Goal: Task Accomplishment & Management: Manage account settings

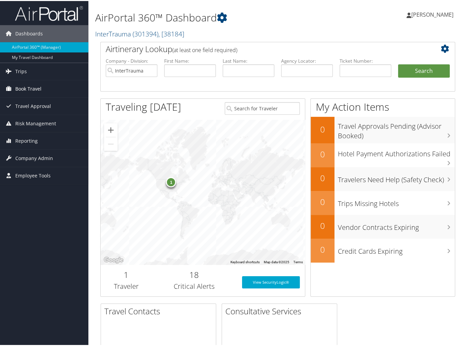
click at [36, 91] on span "Book Travel" at bounding box center [28, 87] width 26 height 17
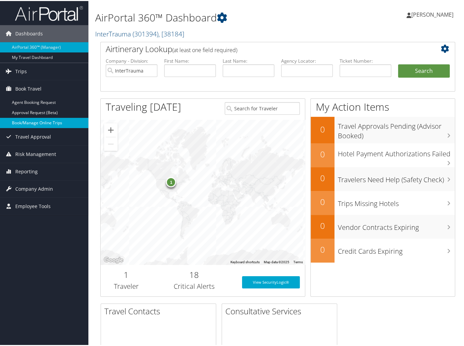
click at [46, 125] on link "Book/Manage Online Trips" at bounding box center [44, 122] width 88 height 10
click at [28, 188] on span "Company Admin" at bounding box center [34, 187] width 38 height 17
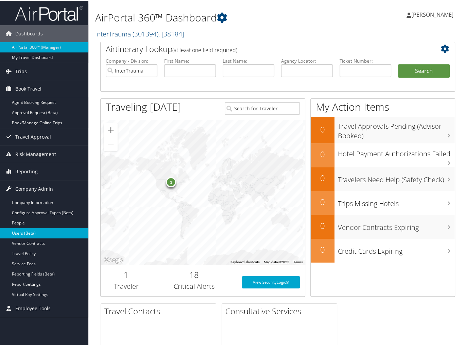
click at [28, 231] on link "Users (Beta)" at bounding box center [44, 232] width 88 height 10
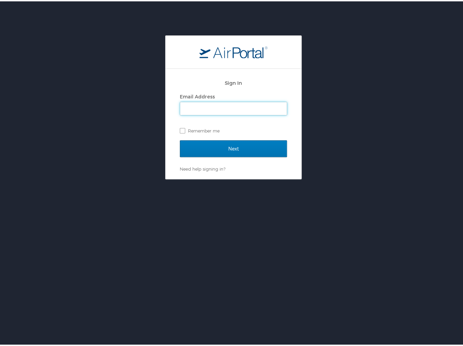
type input "[PERSON_NAME][EMAIL_ADDRESS][DOMAIN_NAME]"
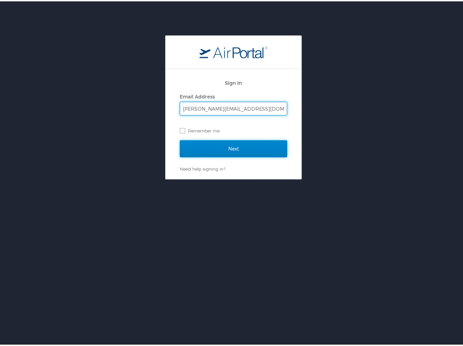
click at [219, 150] on input "Next" at bounding box center [233, 147] width 107 height 17
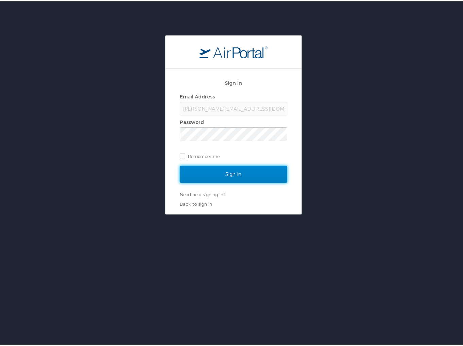
click at [221, 177] on input "Sign In" at bounding box center [233, 172] width 107 height 17
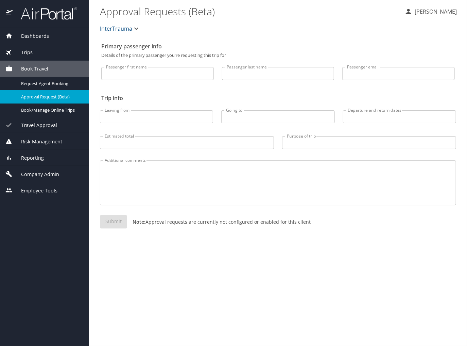
click at [54, 178] on span "Company Admin" at bounding box center [36, 173] width 47 height 7
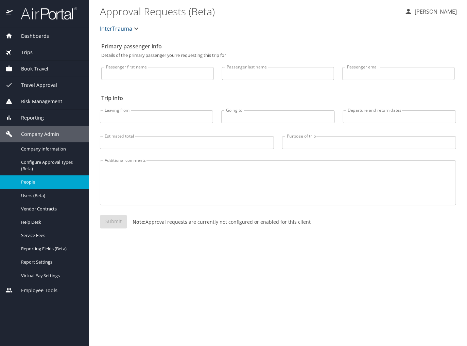
click at [45, 184] on span "People" at bounding box center [51, 182] width 60 height 6
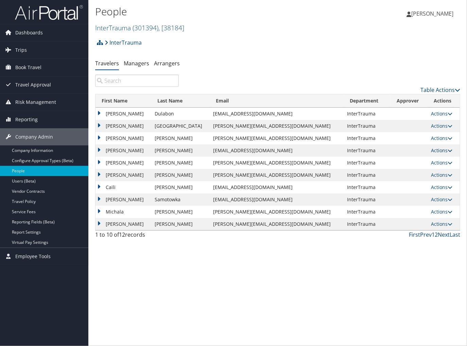
click at [431, 153] on link "Actions" at bounding box center [441, 150] width 21 height 6
click at [418, 190] on link "View Profile" at bounding box center [403, 185] width 63 height 12
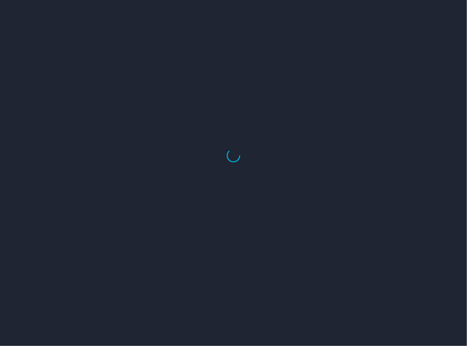
select select "US"
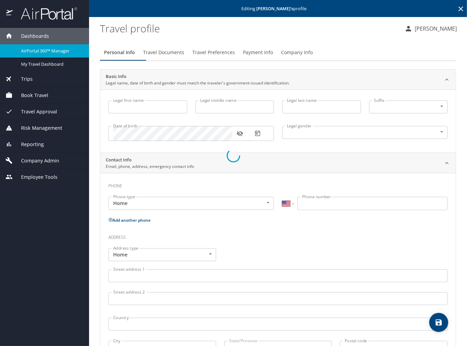
type input "[PERSON_NAME]"
type input "[DEMOGRAPHIC_DATA]"
select select "US"
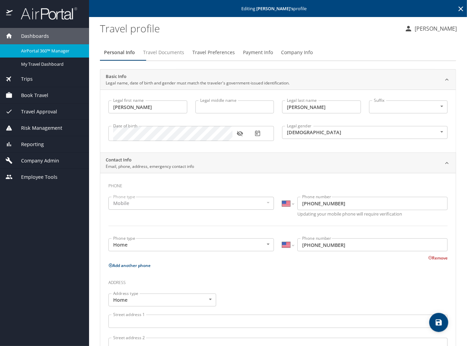
click at [173, 57] on span "Travel Documents" at bounding box center [163, 52] width 41 height 9
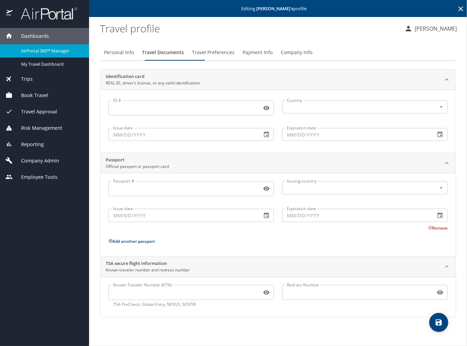
click at [217, 57] on span "Travel Preferences" at bounding box center [213, 52] width 43 height 9
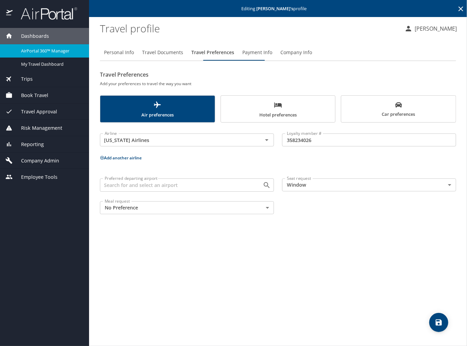
click at [130, 161] on button "Add another airline" at bounding box center [121, 158] width 42 height 6
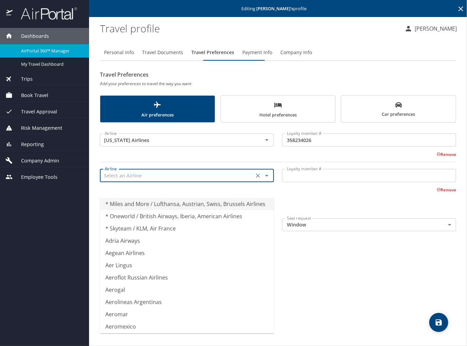
click at [132, 180] on input "text" at bounding box center [177, 175] width 150 height 9
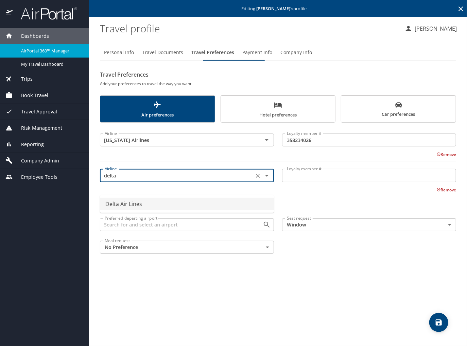
click at [167, 203] on li "Delta Air Lines" at bounding box center [187, 204] width 174 height 12
type input "Delta Air Lines"
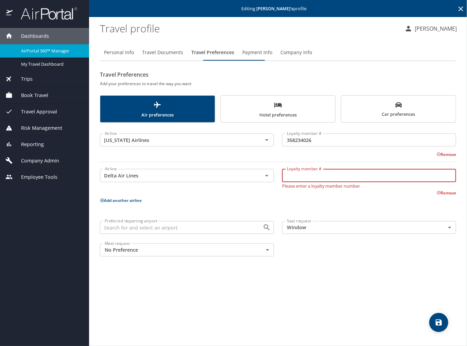
click at [297, 182] on input "Loyalty member #" at bounding box center [369, 175] width 174 height 13
type input "9163792519"
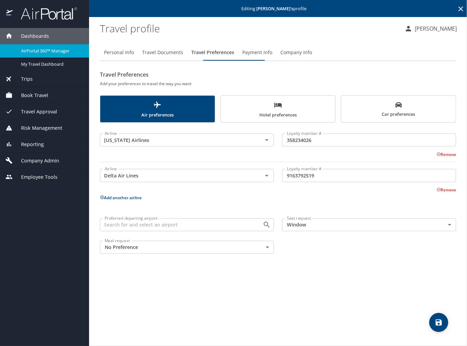
click at [380, 319] on div "Personal Info Travel Documents Travel Preferences Payment Info Company Info Tra…" at bounding box center [278, 192] width 356 height 307
click at [442, 321] on icon "save" at bounding box center [439, 322] width 6 height 6
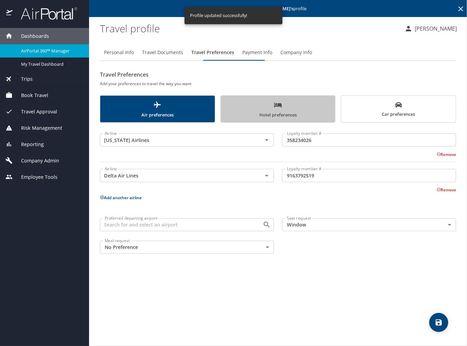
click at [272, 112] on span "Hotel preferences" at bounding box center [278, 110] width 106 height 18
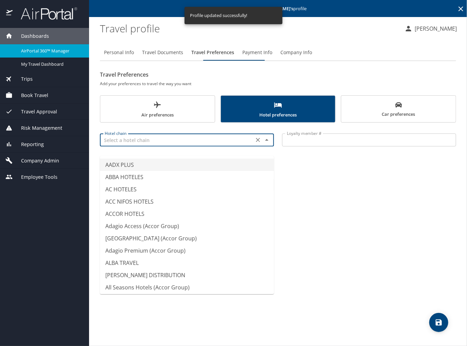
click at [170, 144] on input "text" at bounding box center [177, 139] width 150 height 9
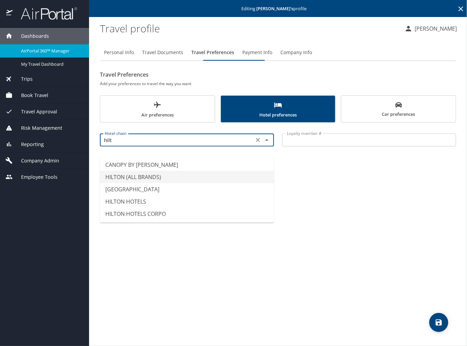
click at [179, 182] on li "HILTON (ALL BRANDS)" at bounding box center [187, 177] width 174 height 12
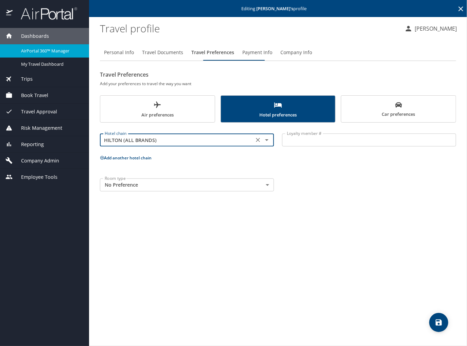
type input "HILTON (ALL BRANDS)"
click at [312, 146] on input "Loyalty member #" at bounding box center [369, 139] width 174 height 13
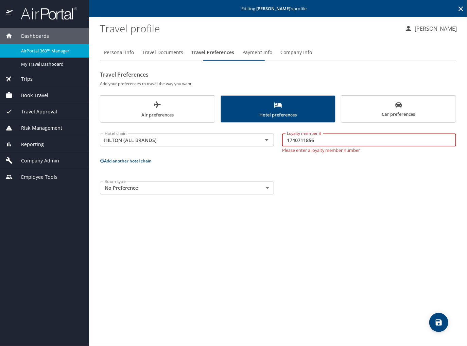
type input "1740711856"
click at [331, 249] on div "Personal Info Travel Documents Travel Preferences Payment Info Company Info Tra…" at bounding box center [278, 192] width 356 height 307
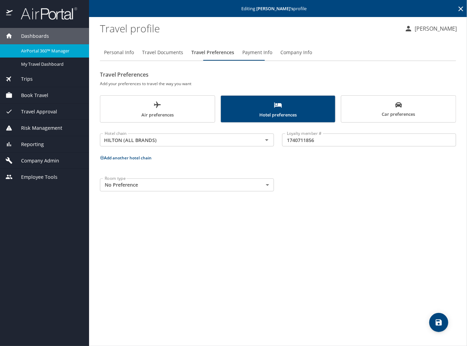
click at [443, 318] on icon "save" at bounding box center [439, 322] width 8 height 8
click at [440, 326] on icon "save" at bounding box center [439, 322] width 8 height 8
click at [183, 57] on span "Travel Documents" at bounding box center [162, 52] width 41 height 9
